Goal: Navigation & Orientation: Understand site structure

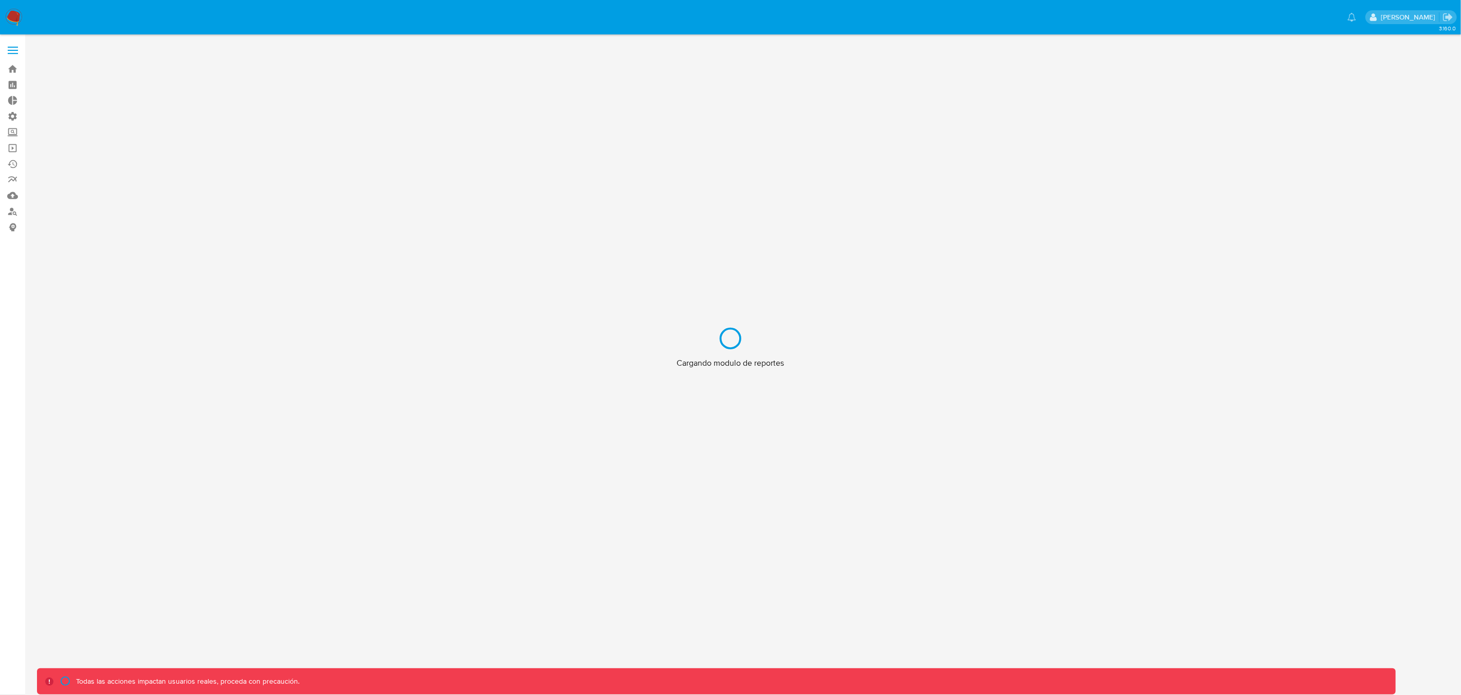
click at [16, 48] on div "Cargando modulo de reportes" at bounding box center [730, 347] width 1461 height 695
click at [12, 52] on div "Cargando modulo de reportes" at bounding box center [730, 347] width 1461 height 695
click at [13, 51] on div "Cargando modulo de reportes" at bounding box center [730, 347] width 1461 height 695
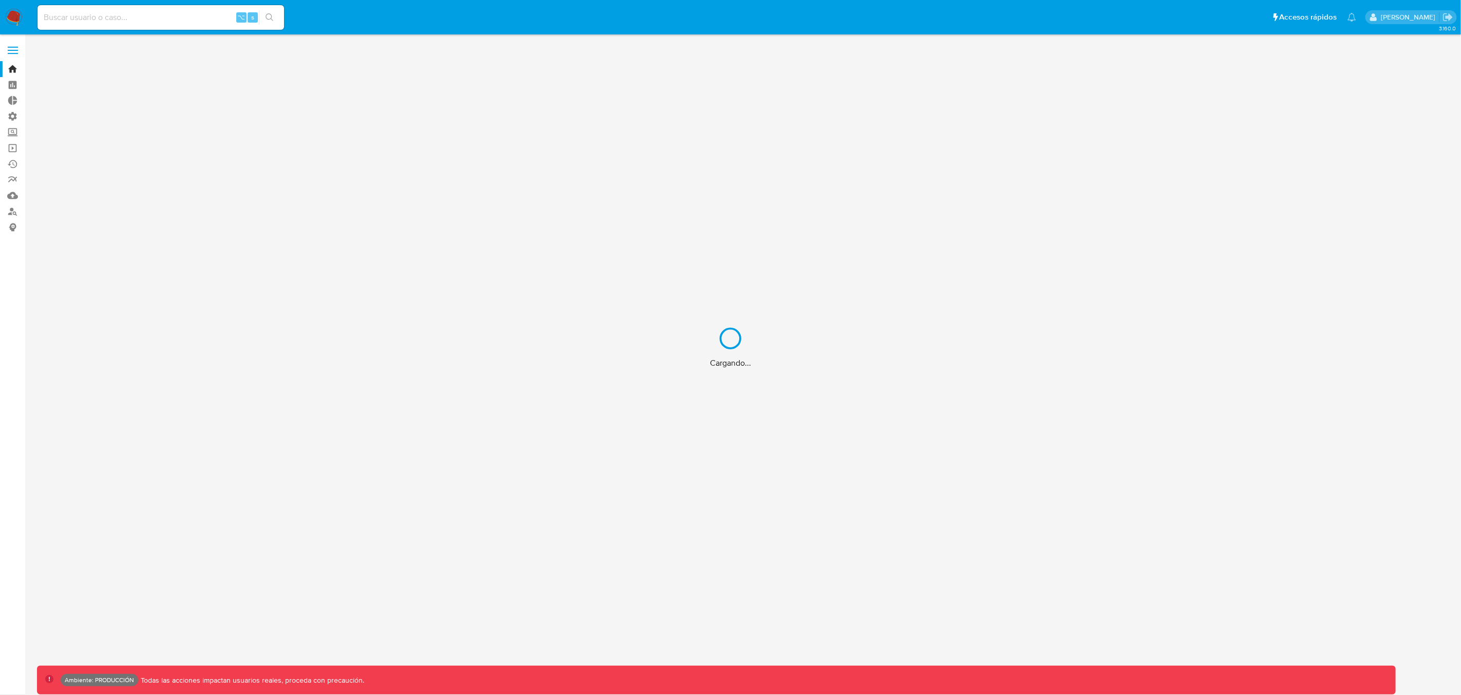
click at [11, 49] on div "Cargando..." at bounding box center [730, 347] width 1461 height 695
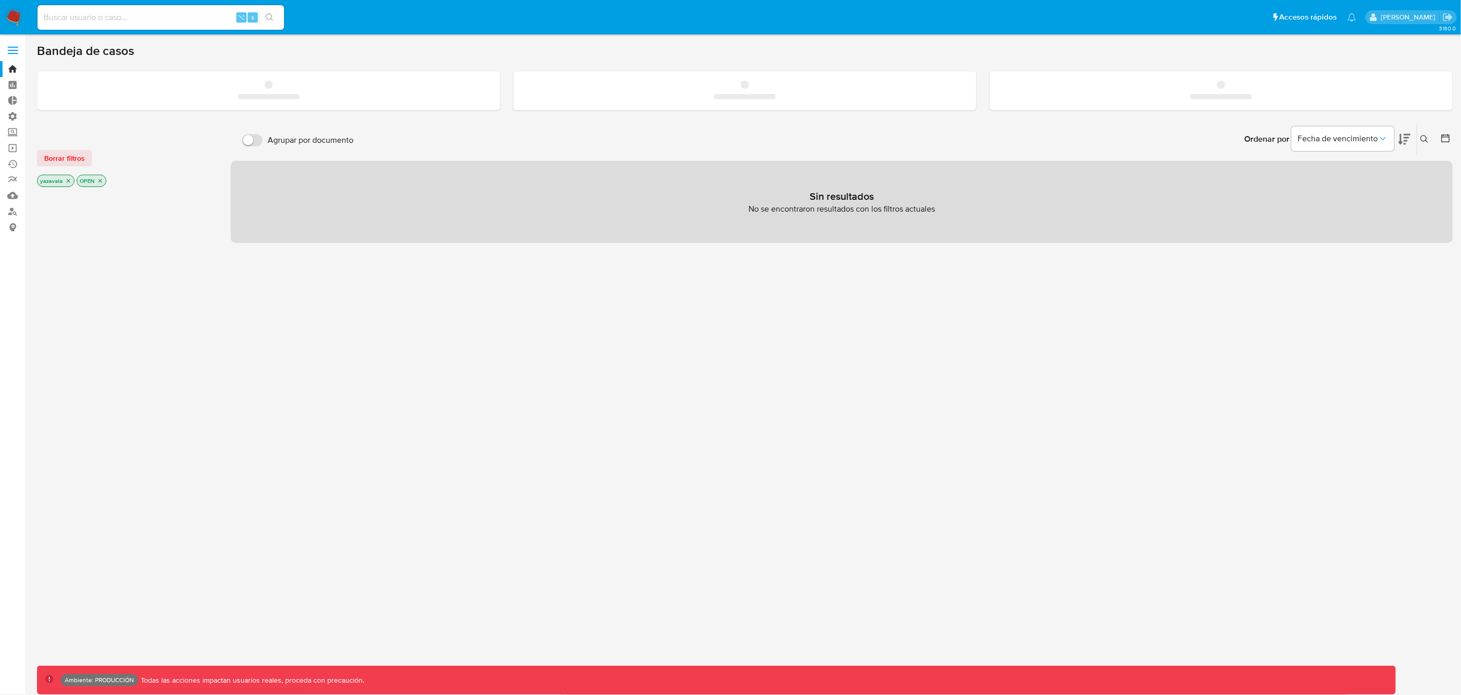
click at [13, 51] on span at bounding box center [13, 51] width 10 height 2
click at [0, 0] on input "checkbox" at bounding box center [0, 0] width 0 height 0
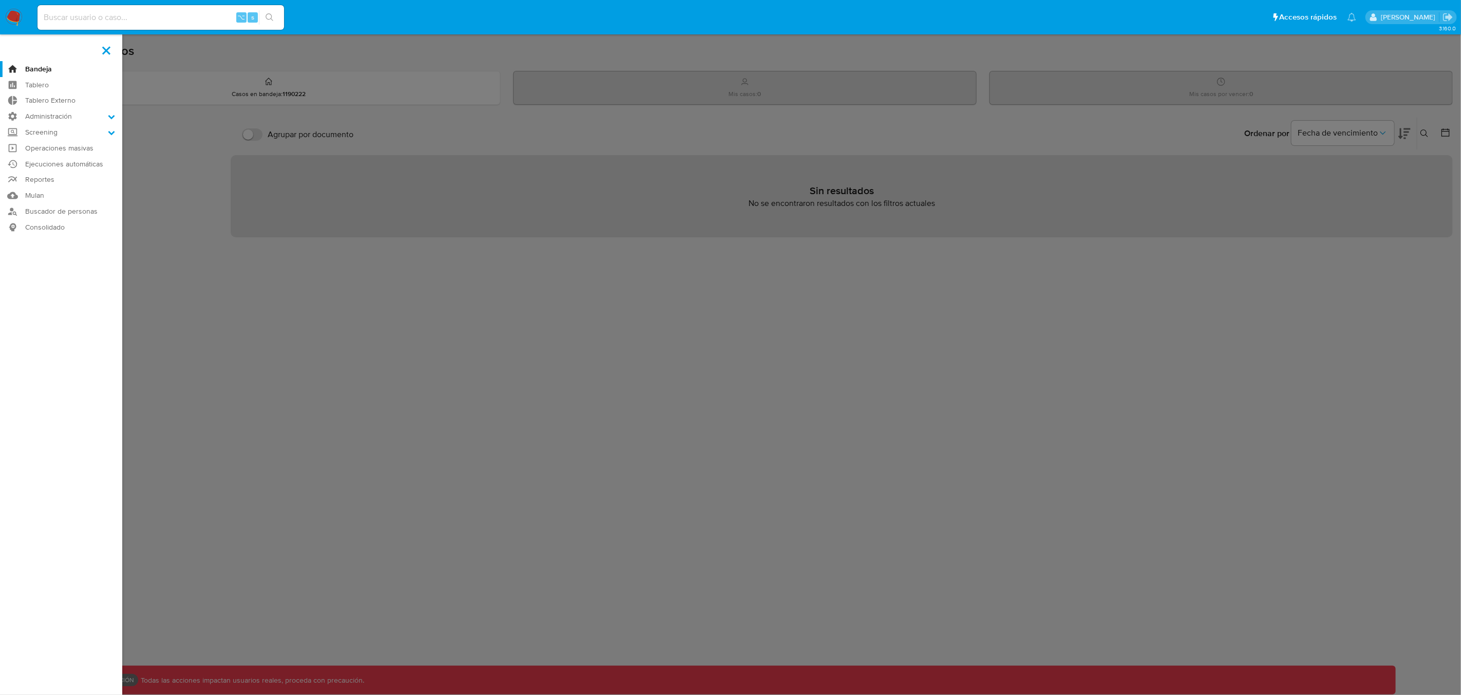
click at [397, 314] on label at bounding box center [730, 347] width 1461 height 695
click at [0, 0] on input "checkbox" at bounding box center [0, 0] width 0 height 0
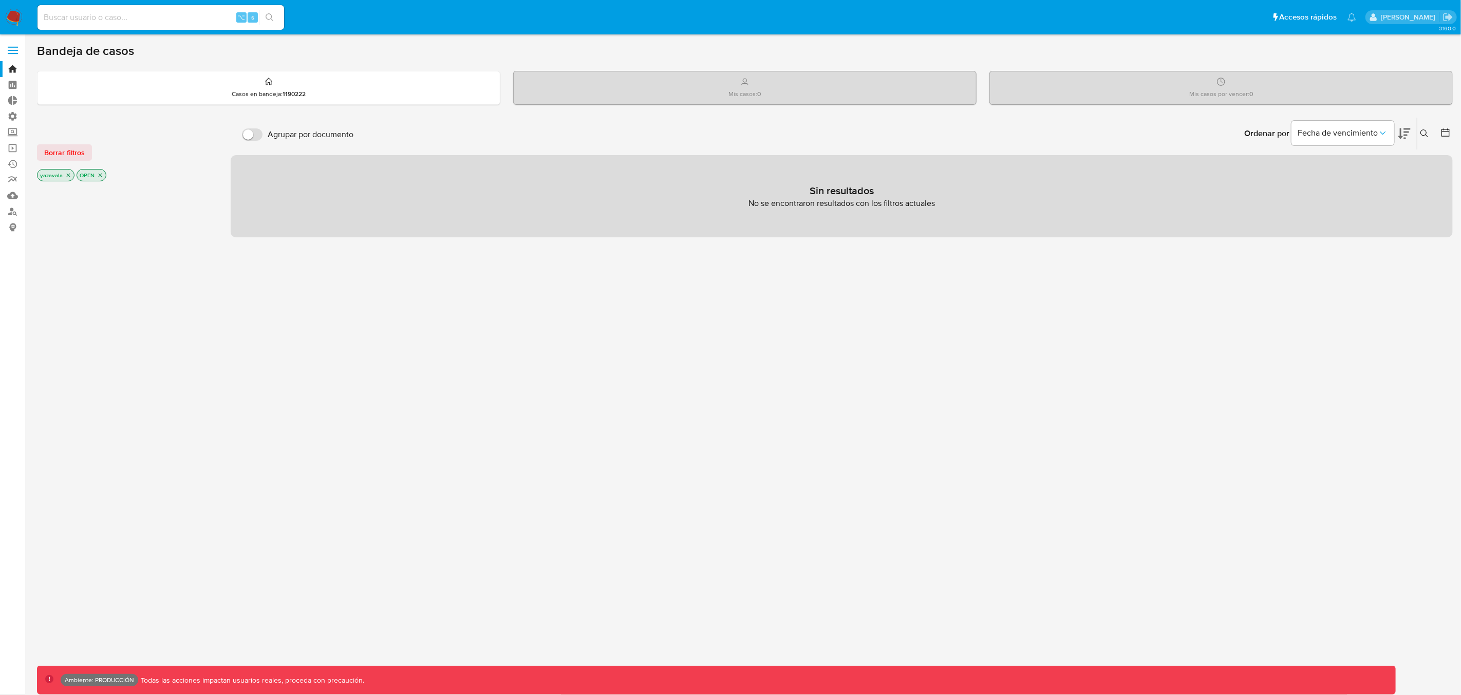
click at [18, 51] on label at bounding box center [13, 51] width 26 height 22
click at [0, 0] on input "checkbox" at bounding box center [0, 0] width 0 height 0
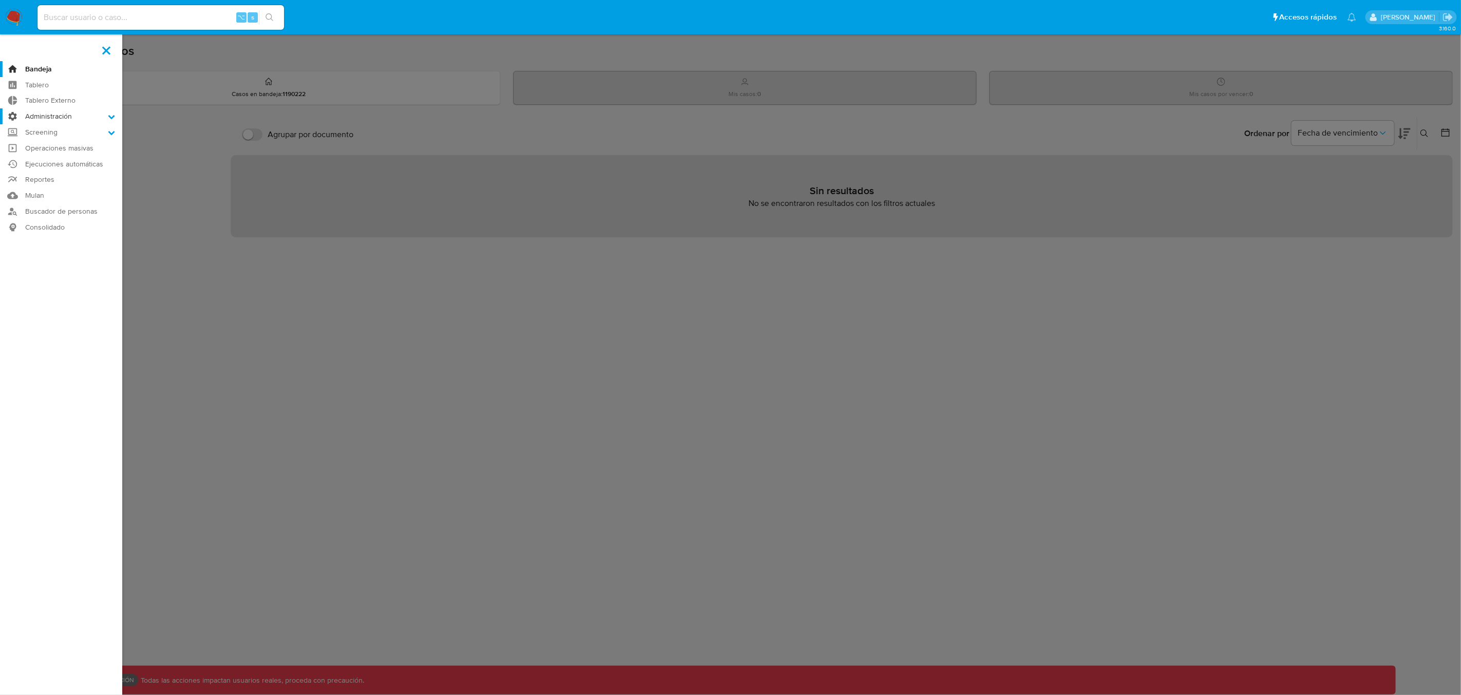
click at [87, 119] on label "Administración" at bounding box center [61, 116] width 122 height 16
click at [0, 0] on input "Administración" at bounding box center [0, 0] width 0 height 0
click at [86, 117] on label "Administración" at bounding box center [61, 116] width 122 height 16
click at [0, 0] on input "Administración" at bounding box center [0, 0] width 0 height 0
click at [110, 116] on icon at bounding box center [111, 116] width 7 height 4
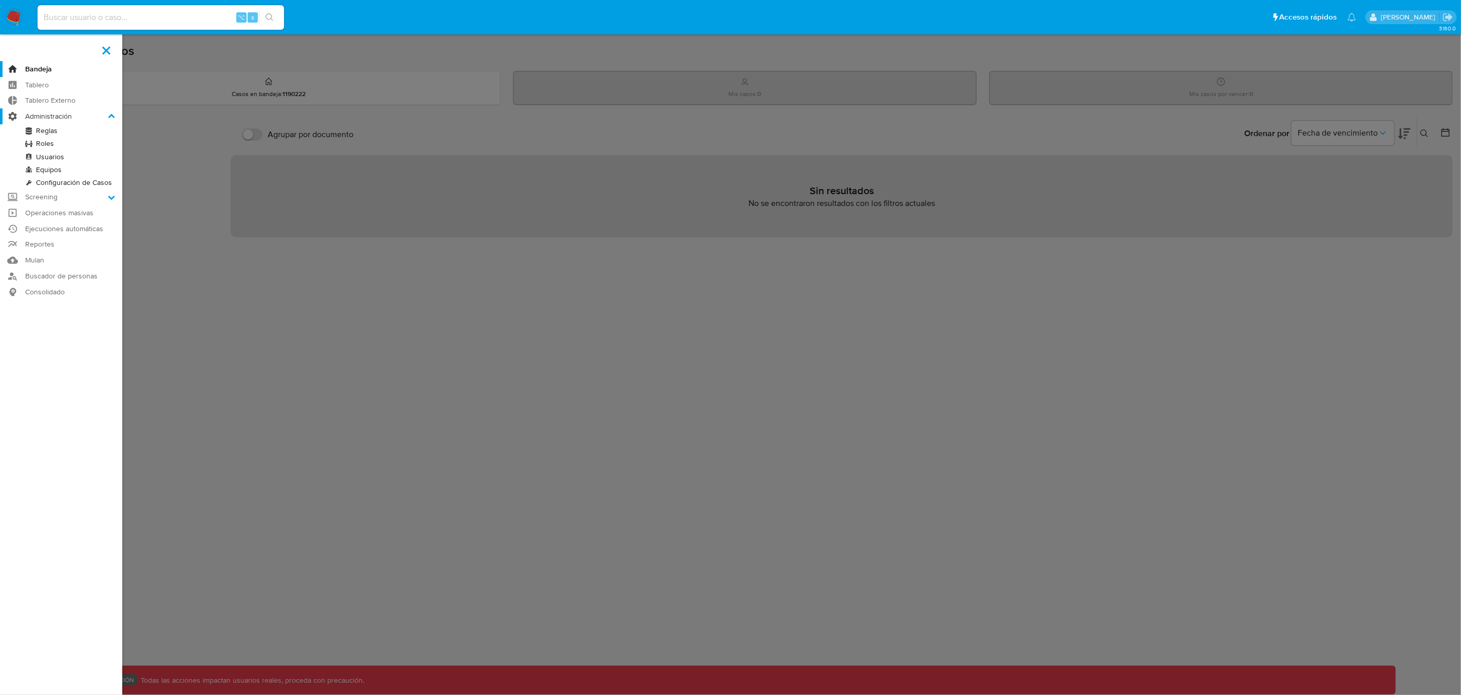
click at [0, 0] on input "Administración" at bounding box center [0, 0] width 0 height 0
